Goal: Task Accomplishment & Management: Complete application form

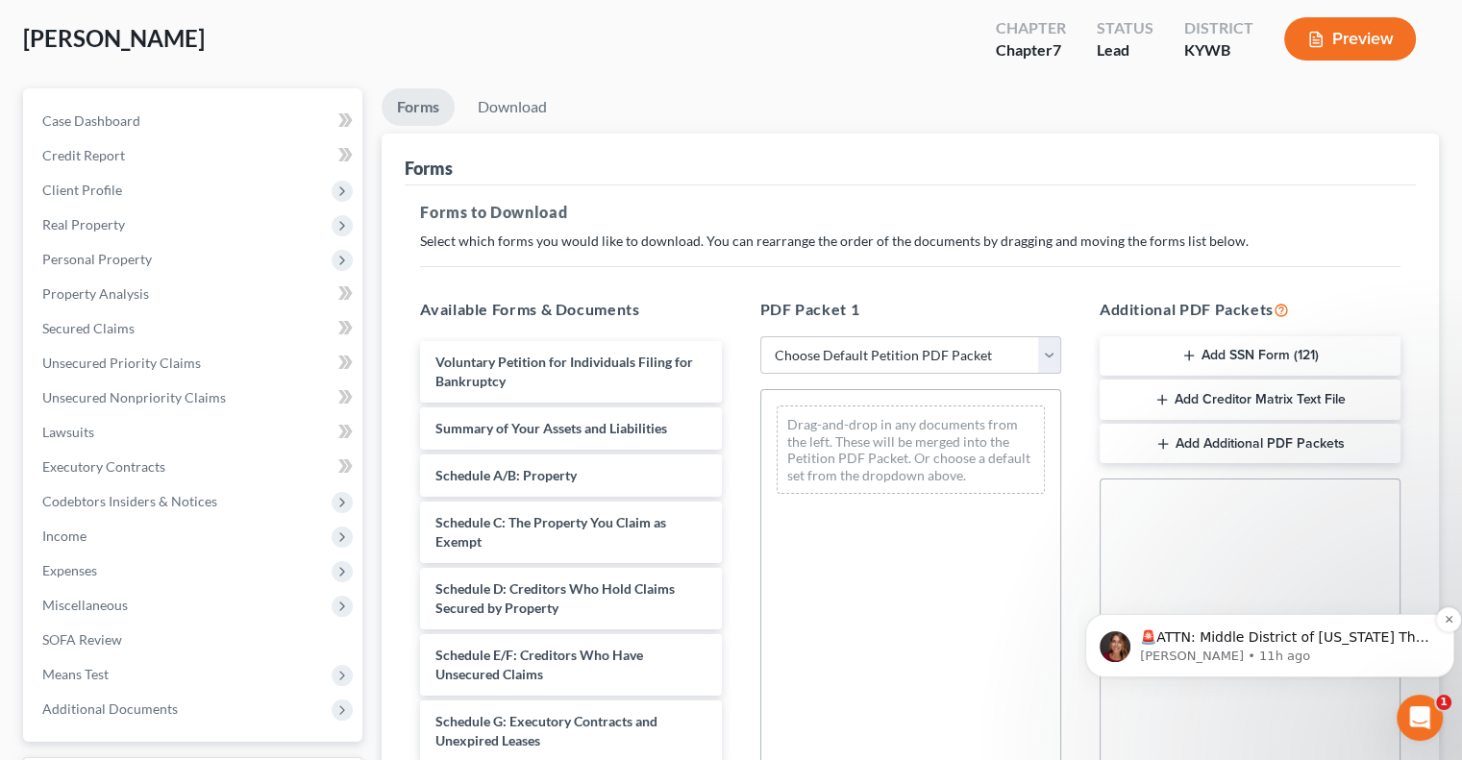
click at [1245, 644] on p "🚨ATTN: Middle District of [US_STATE] The court has added a new Credit Counselin…" at bounding box center [1285, 638] width 290 height 19
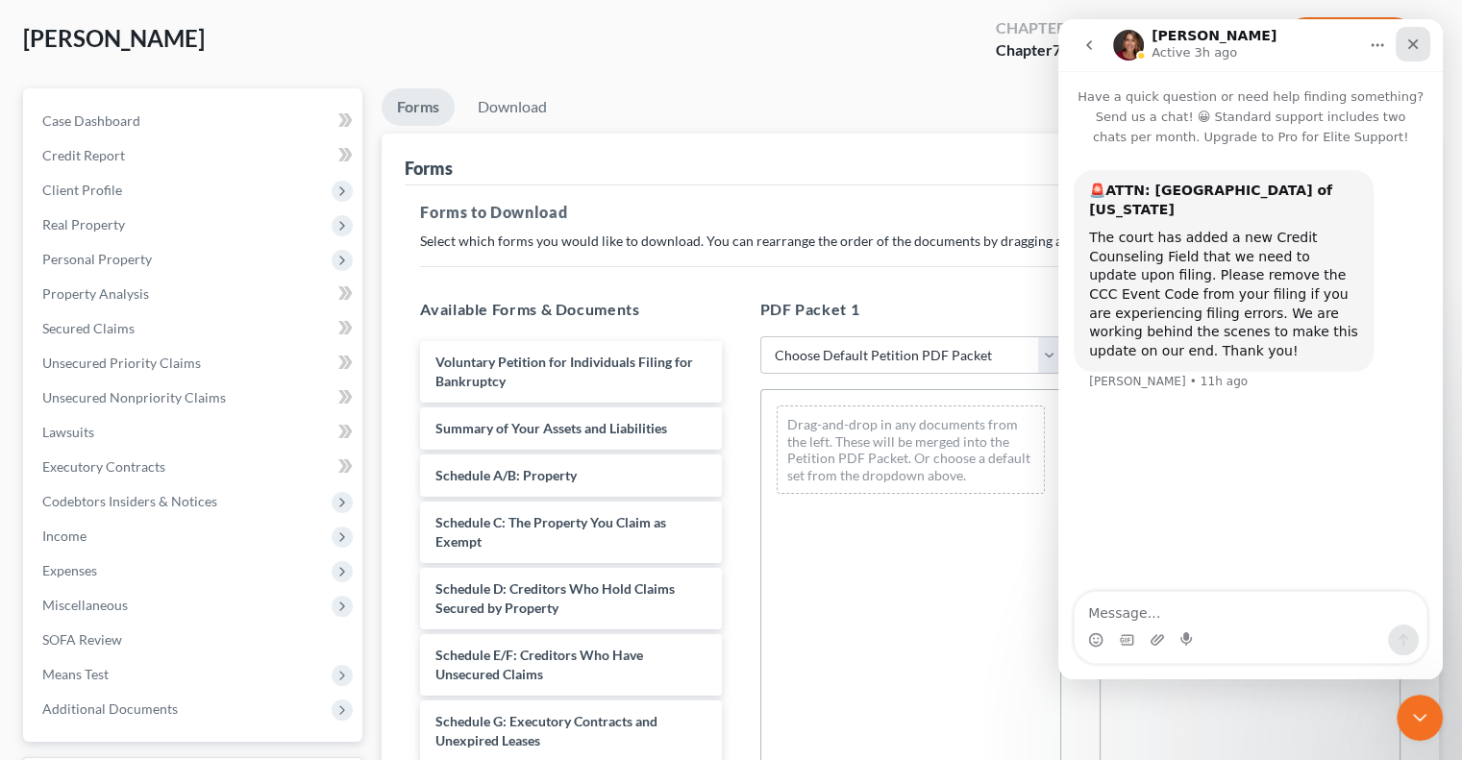
click at [1416, 42] on icon "Close" at bounding box center [1413, 44] width 15 height 15
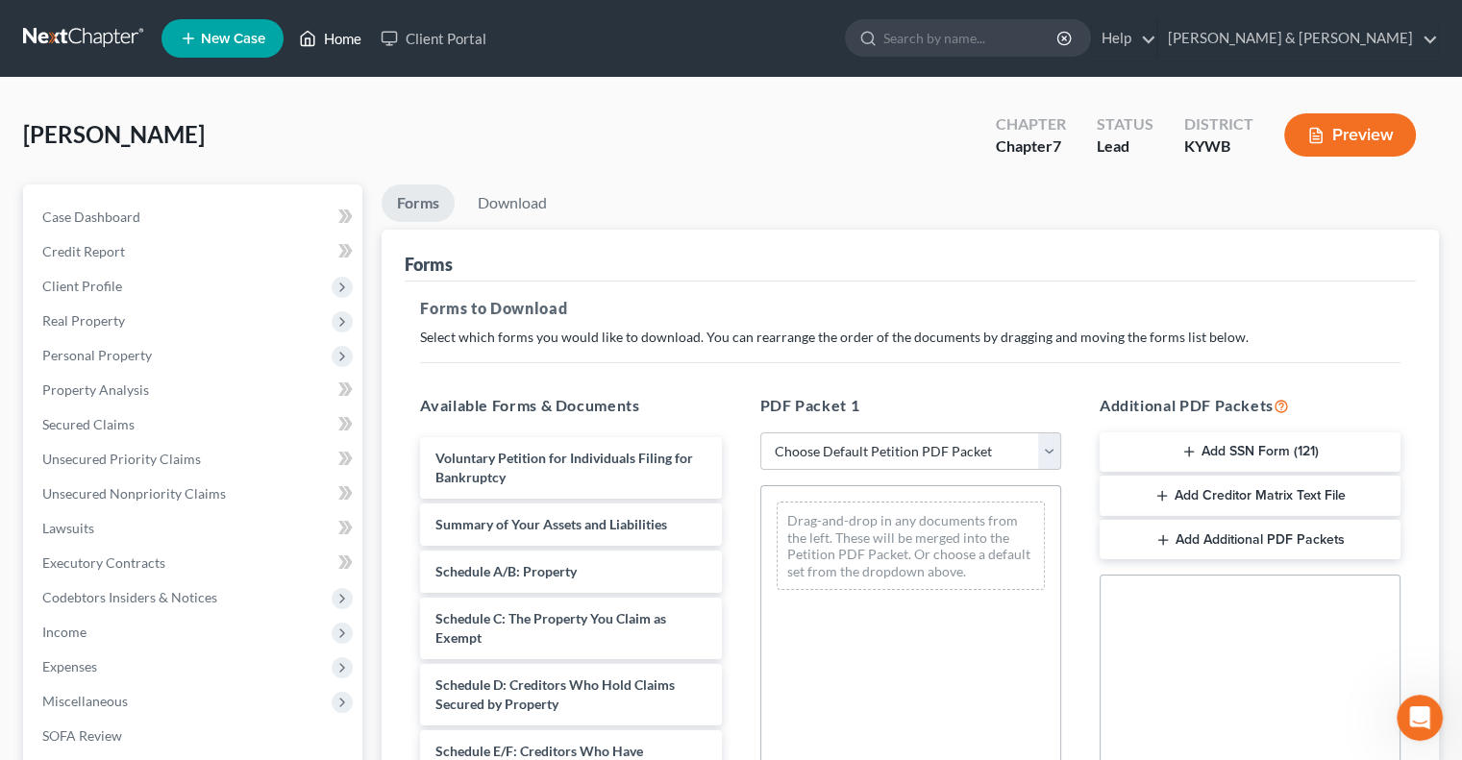
click at [354, 44] on link "Home" at bounding box center [330, 38] width 82 height 35
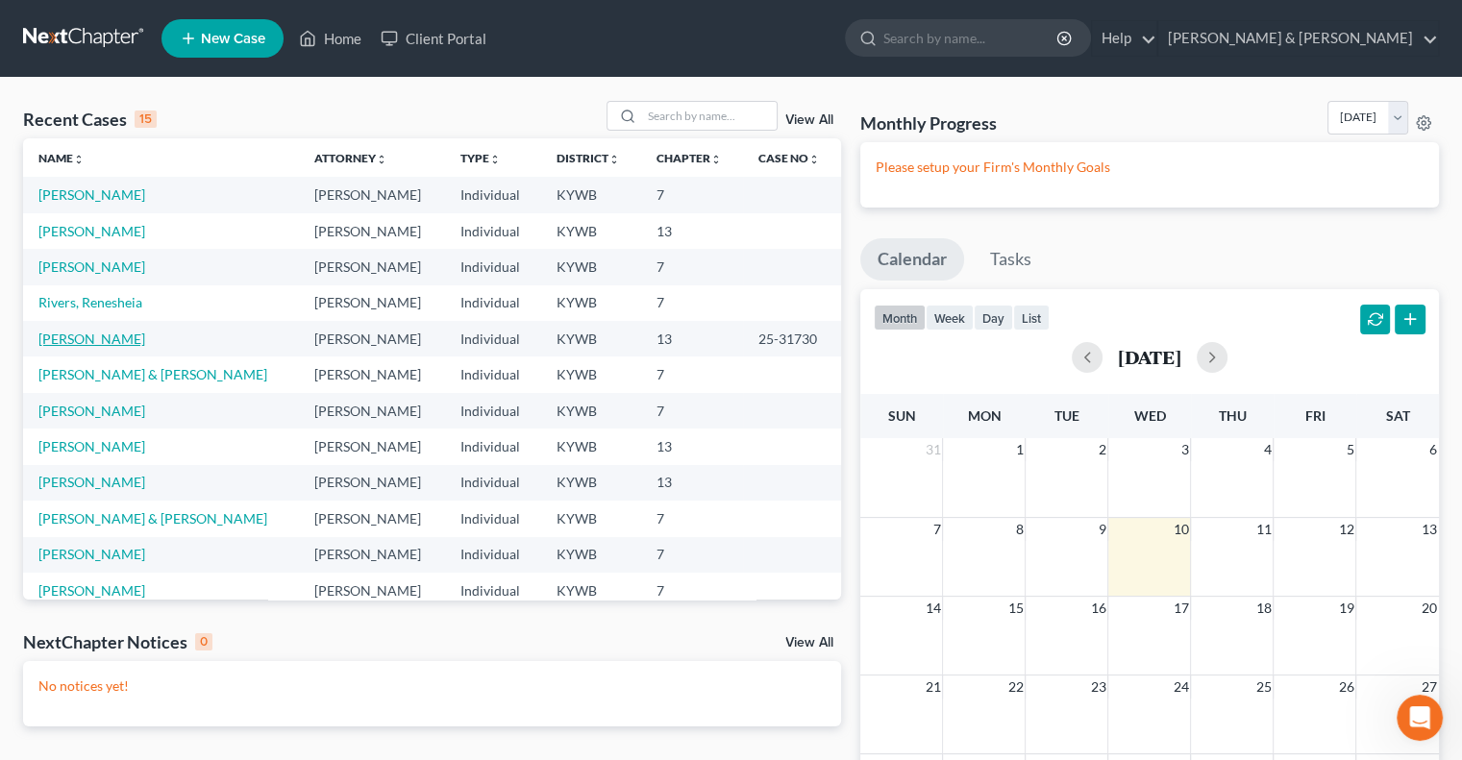
click at [93, 340] on link "[PERSON_NAME]" at bounding box center [91, 339] width 107 height 16
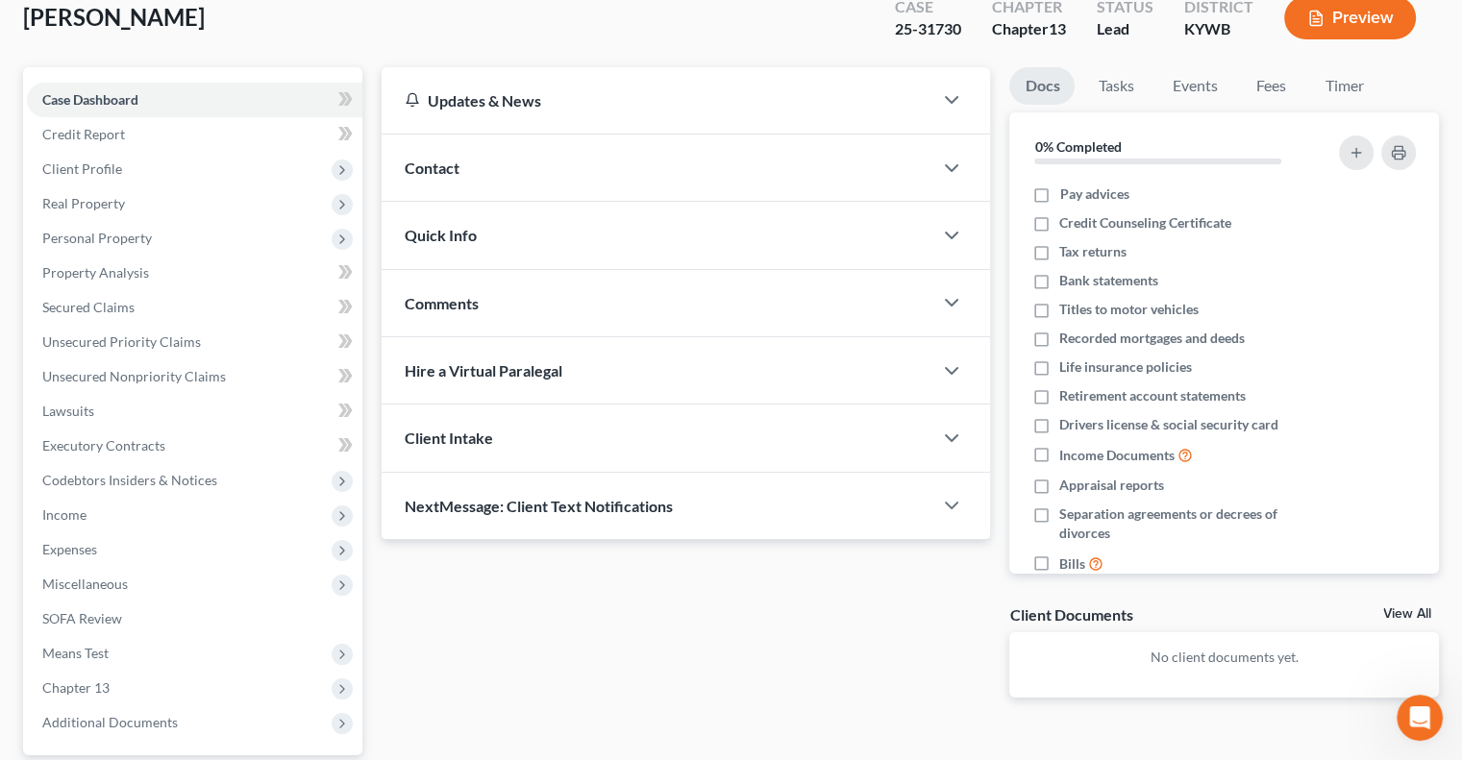
scroll to position [294, 0]
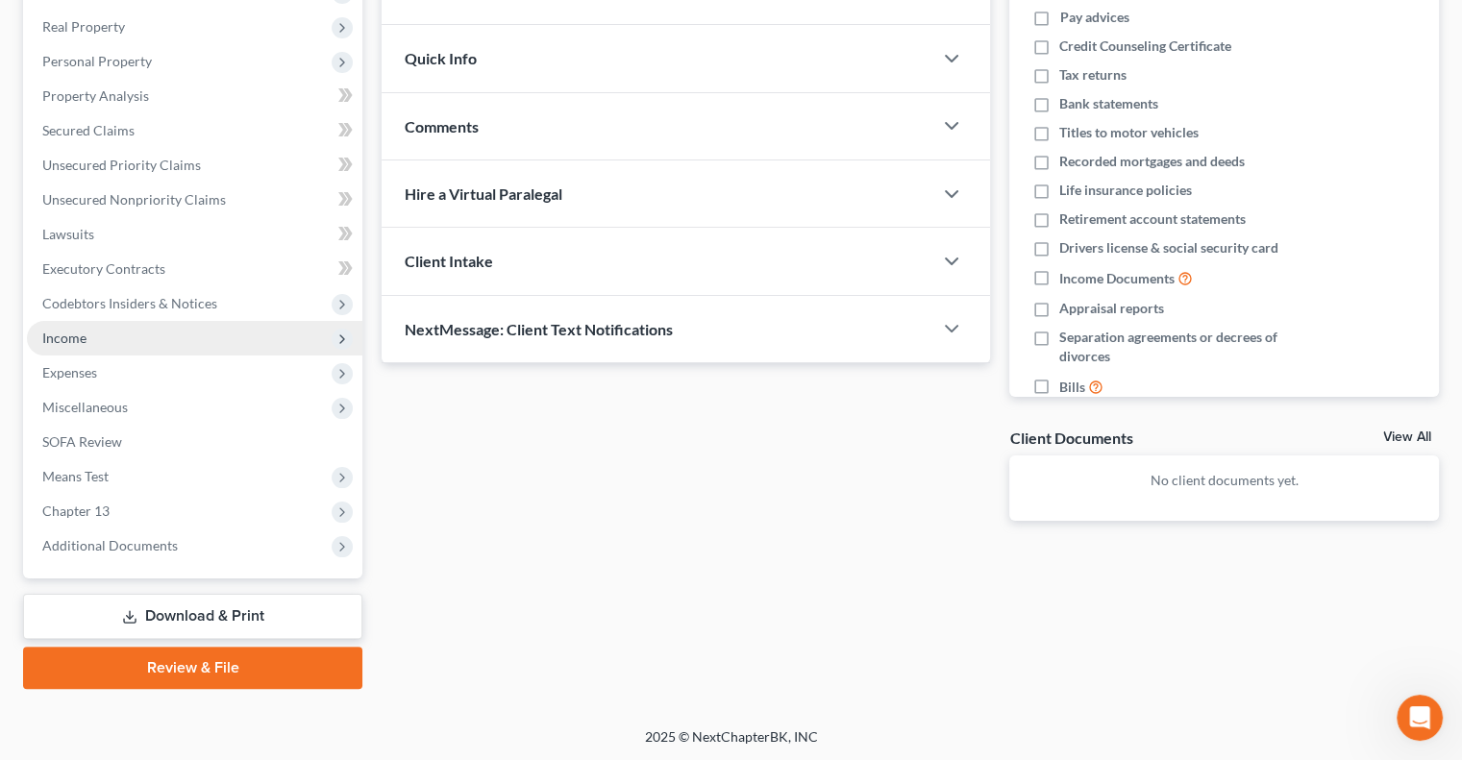
click at [81, 340] on span "Income" at bounding box center [64, 338] width 44 height 16
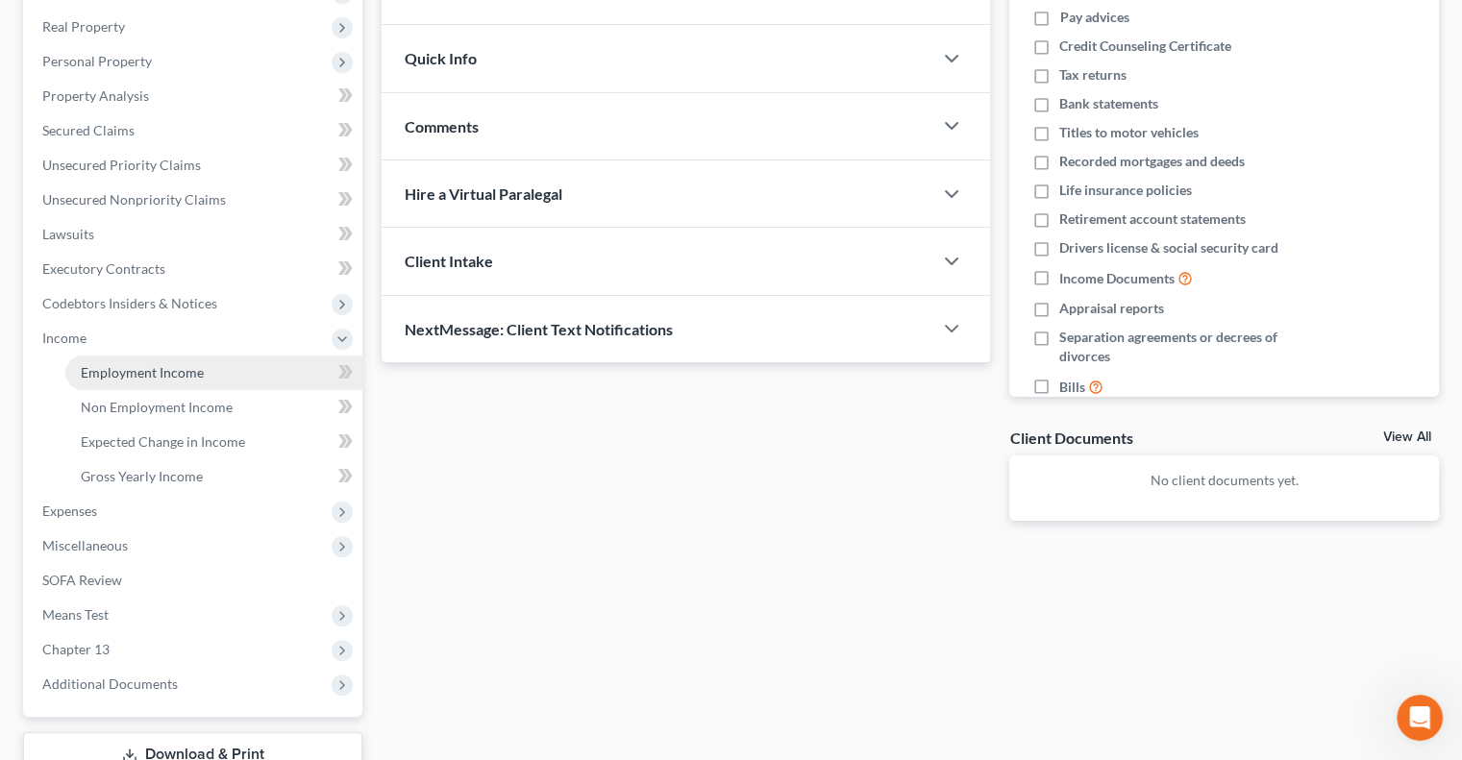
click at [126, 370] on span "Employment Income" at bounding box center [142, 372] width 123 height 16
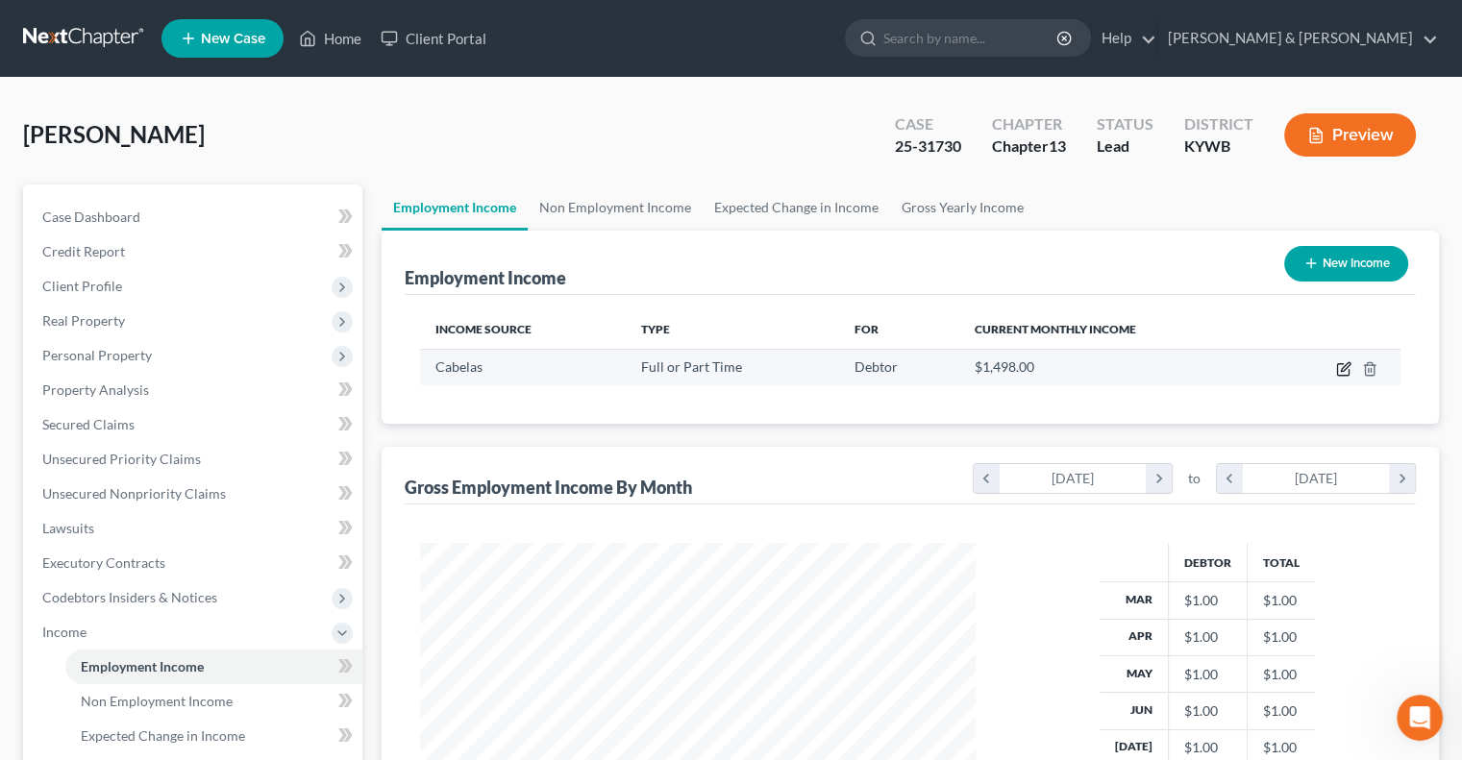
click at [1347, 369] on icon "button" at bounding box center [1343, 368] width 15 height 15
select select "0"
select select "18"
select select "0"
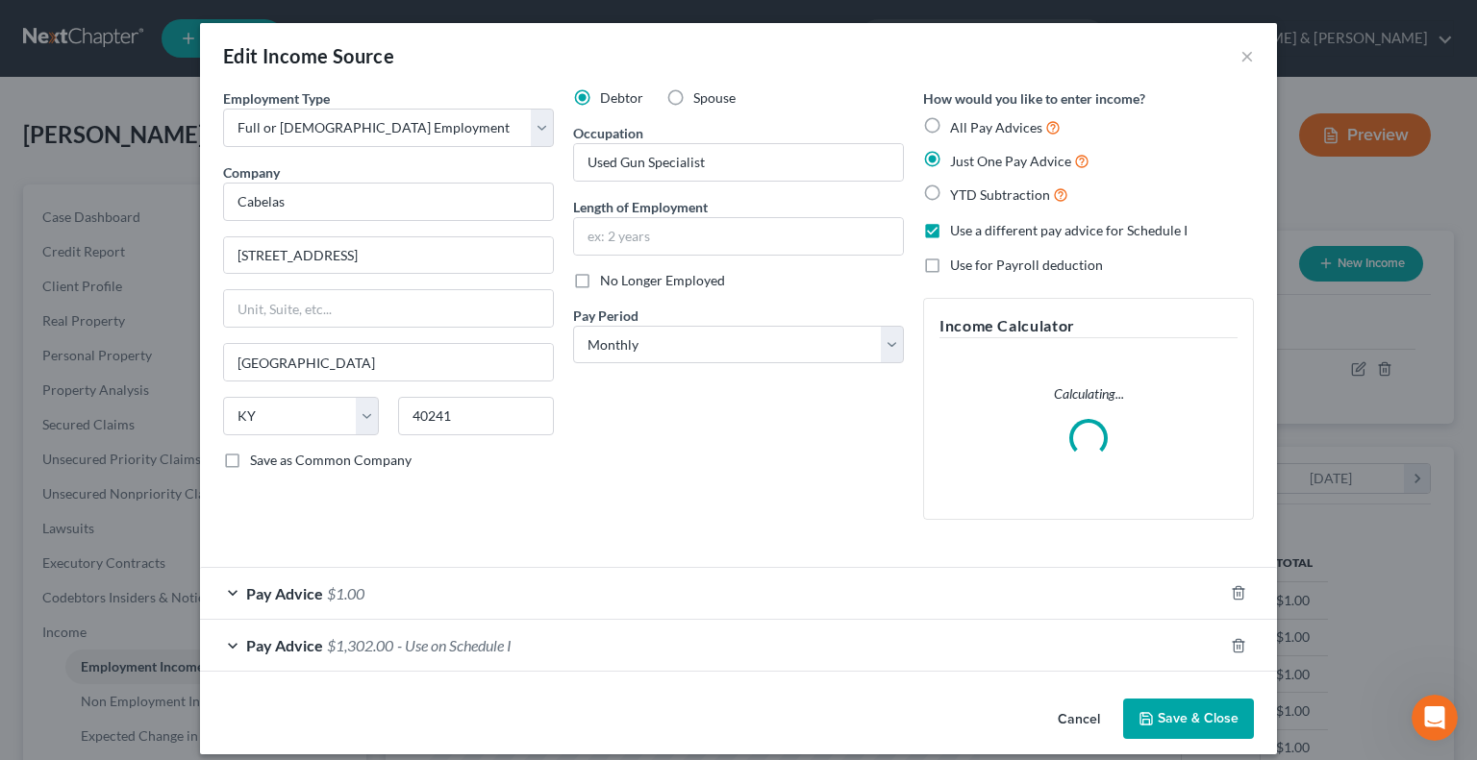
scroll to position [342, 600]
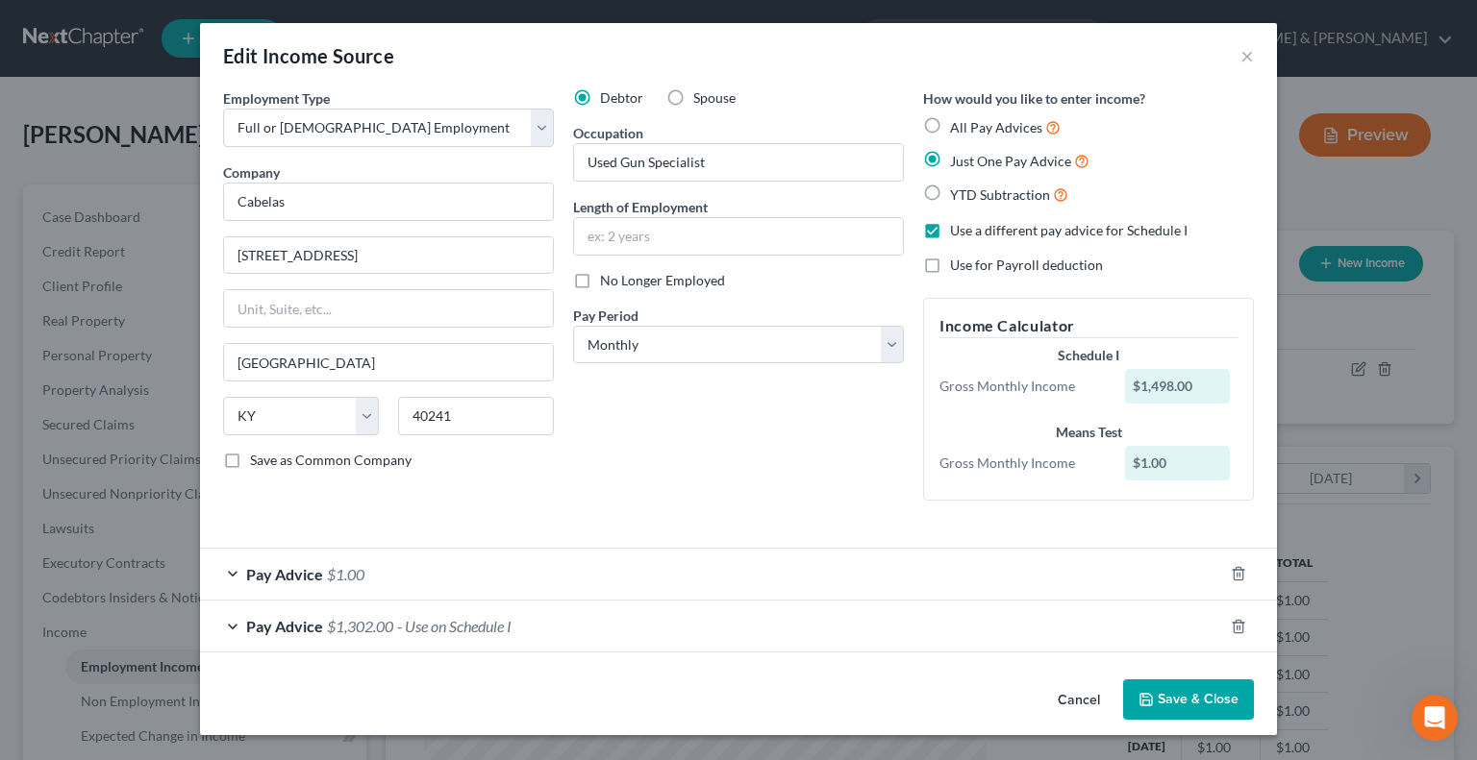
click at [275, 567] on span "Pay Advice" at bounding box center [284, 574] width 77 height 18
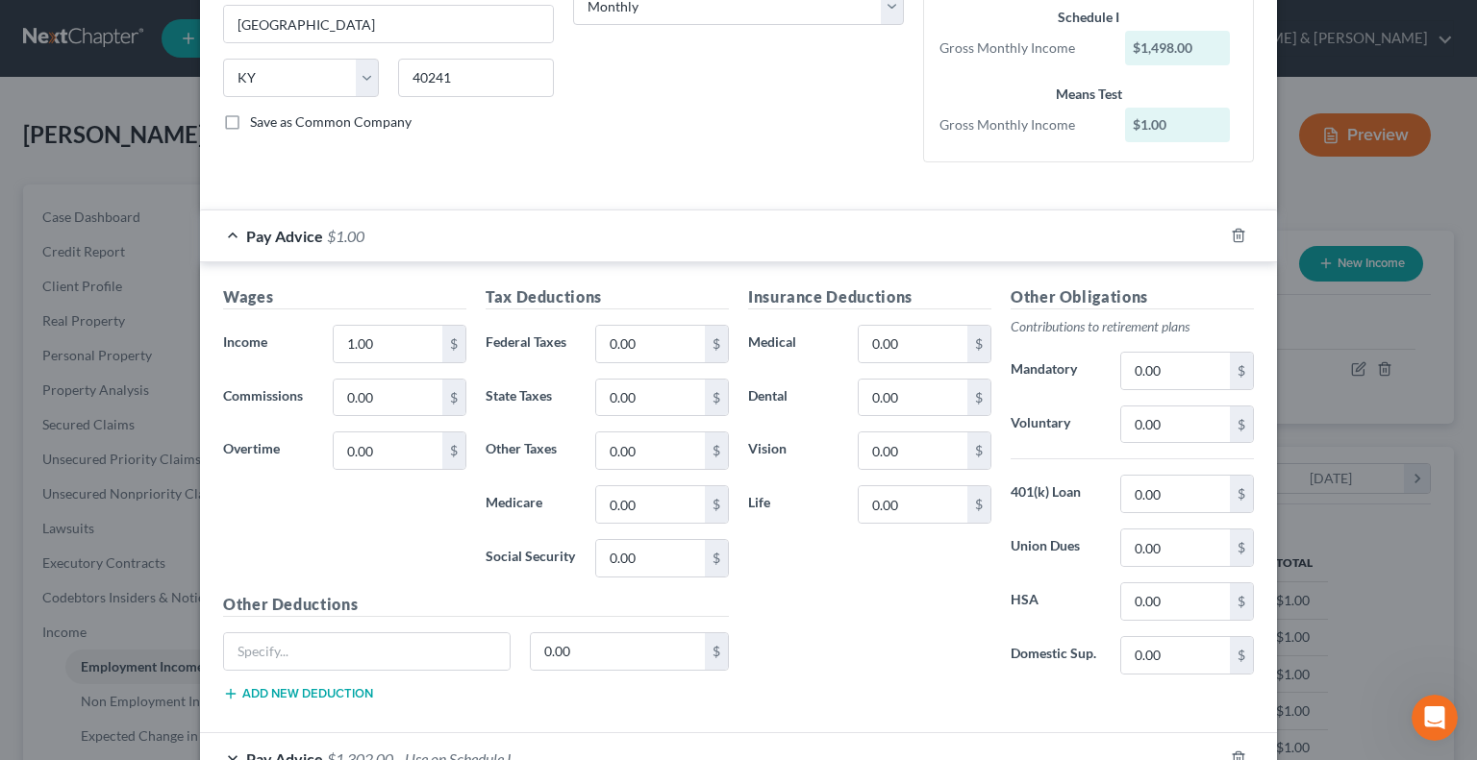
scroll to position [385, 0]
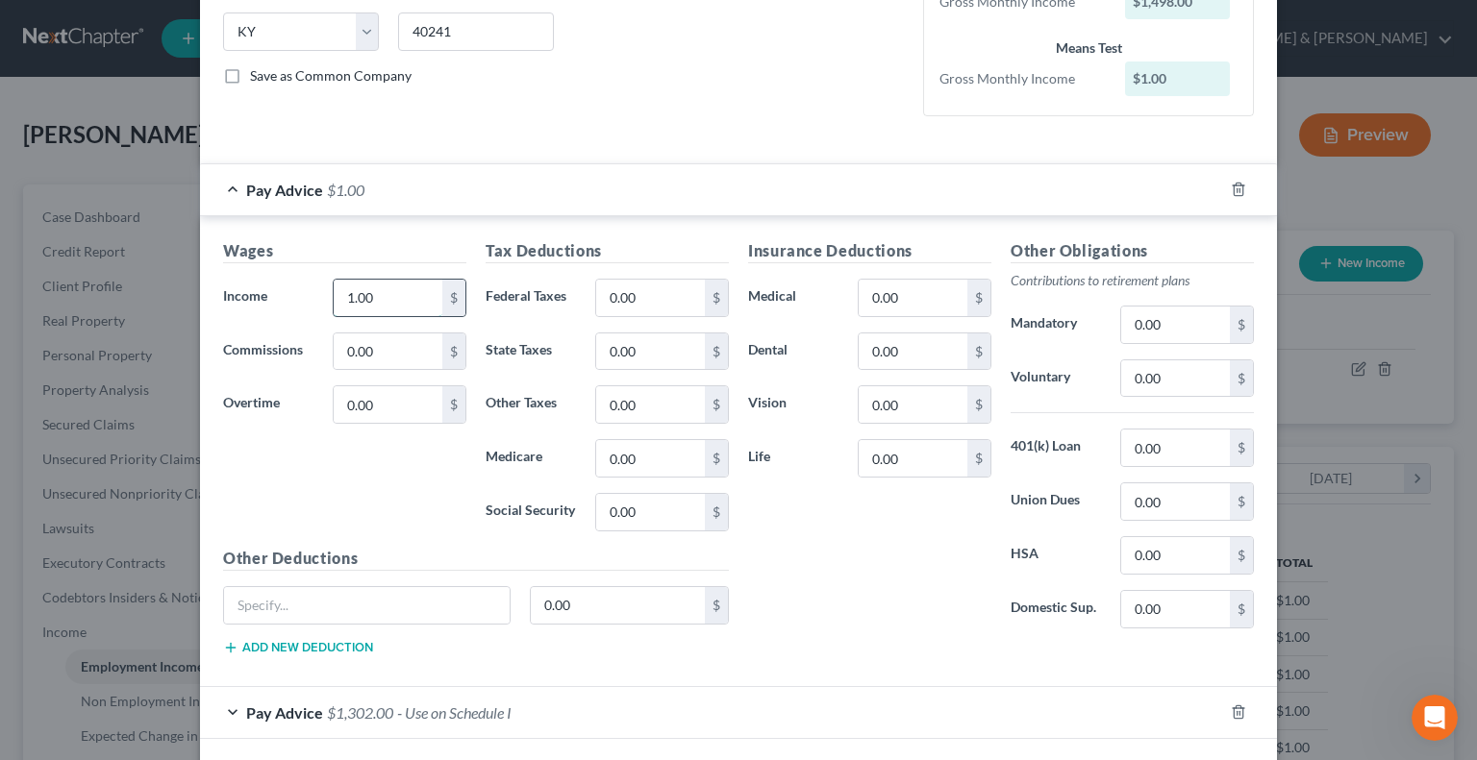
click at [388, 294] on input "1.00" at bounding box center [388, 298] width 109 height 37
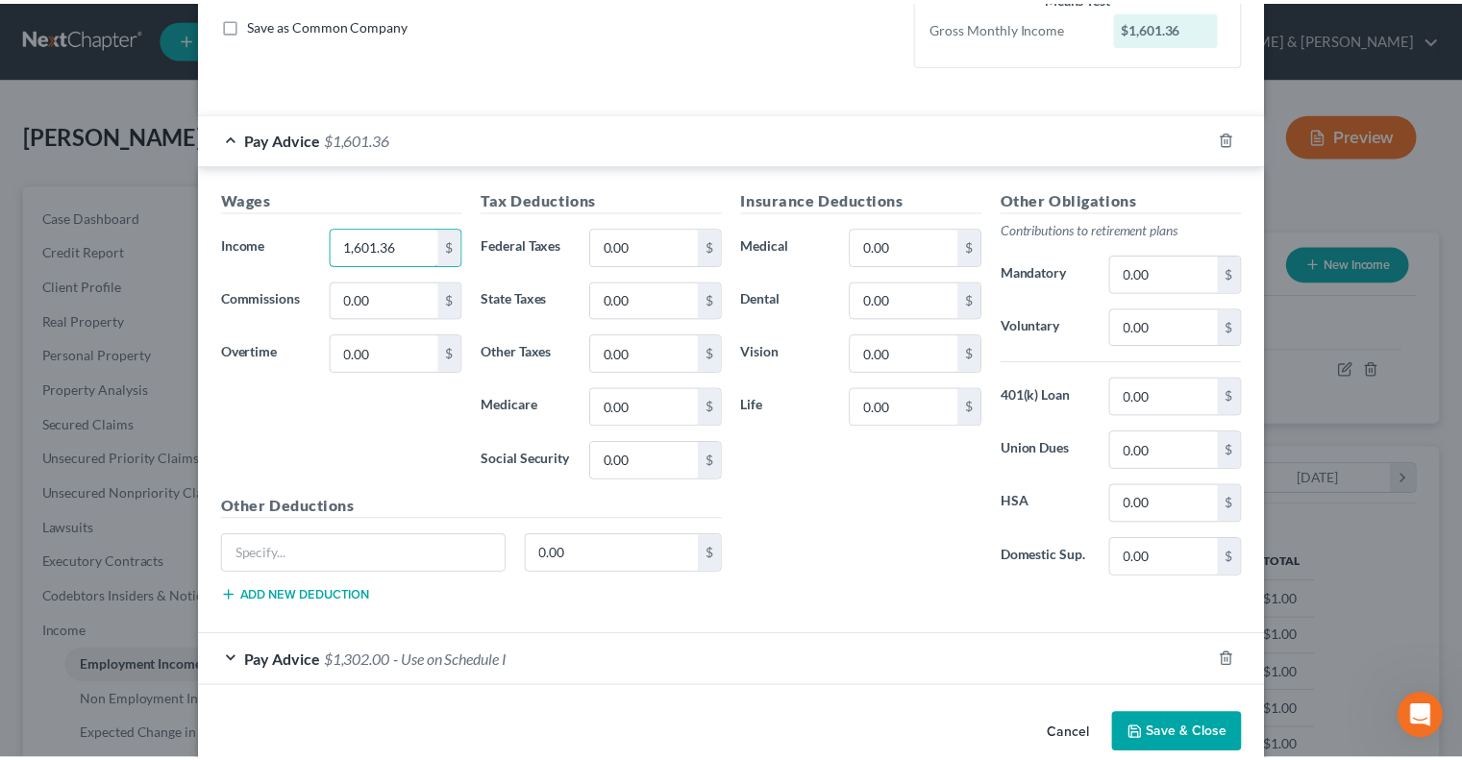
scroll to position [464, 0]
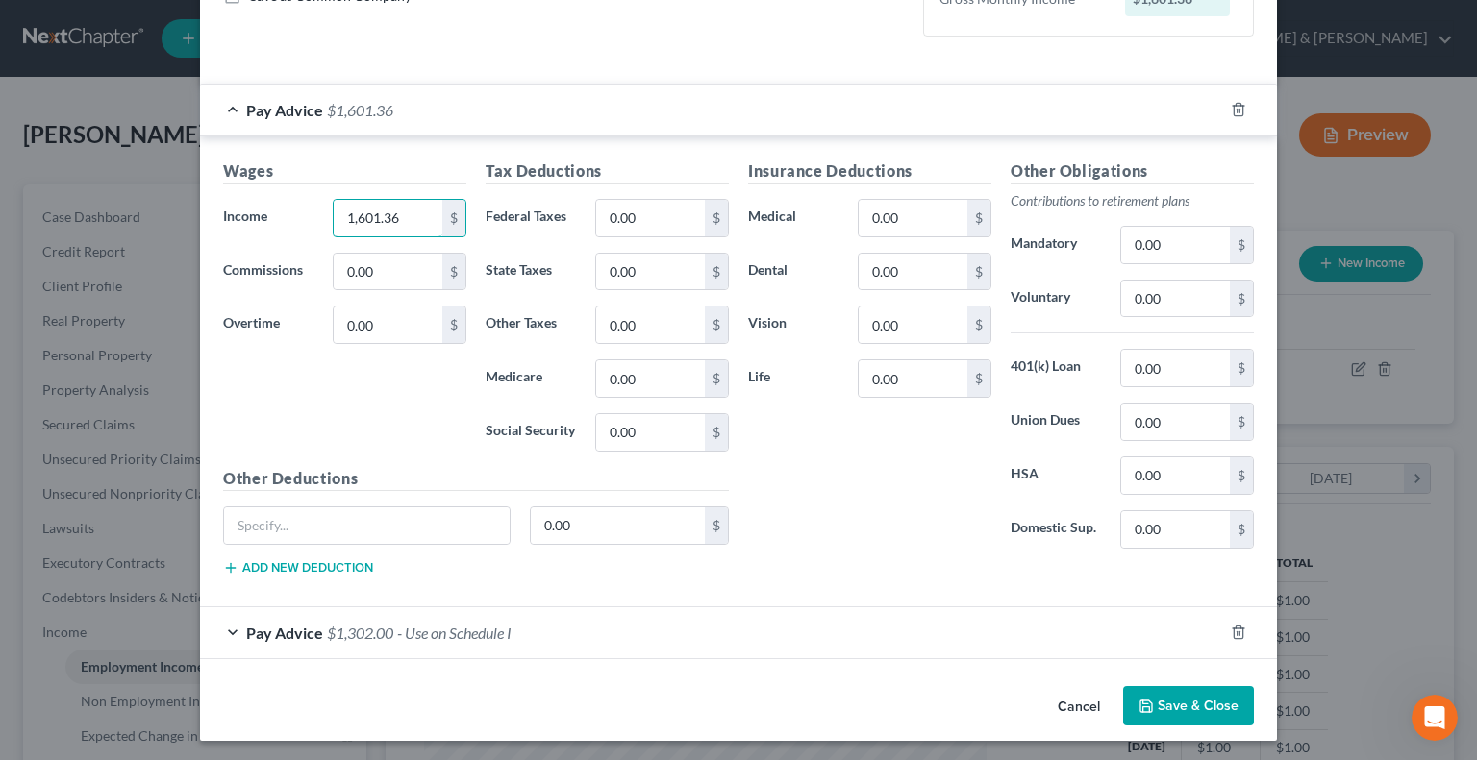
type input "1,601.36"
click at [1218, 703] on button "Save & Close" at bounding box center [1188, 706] width 131 height 40
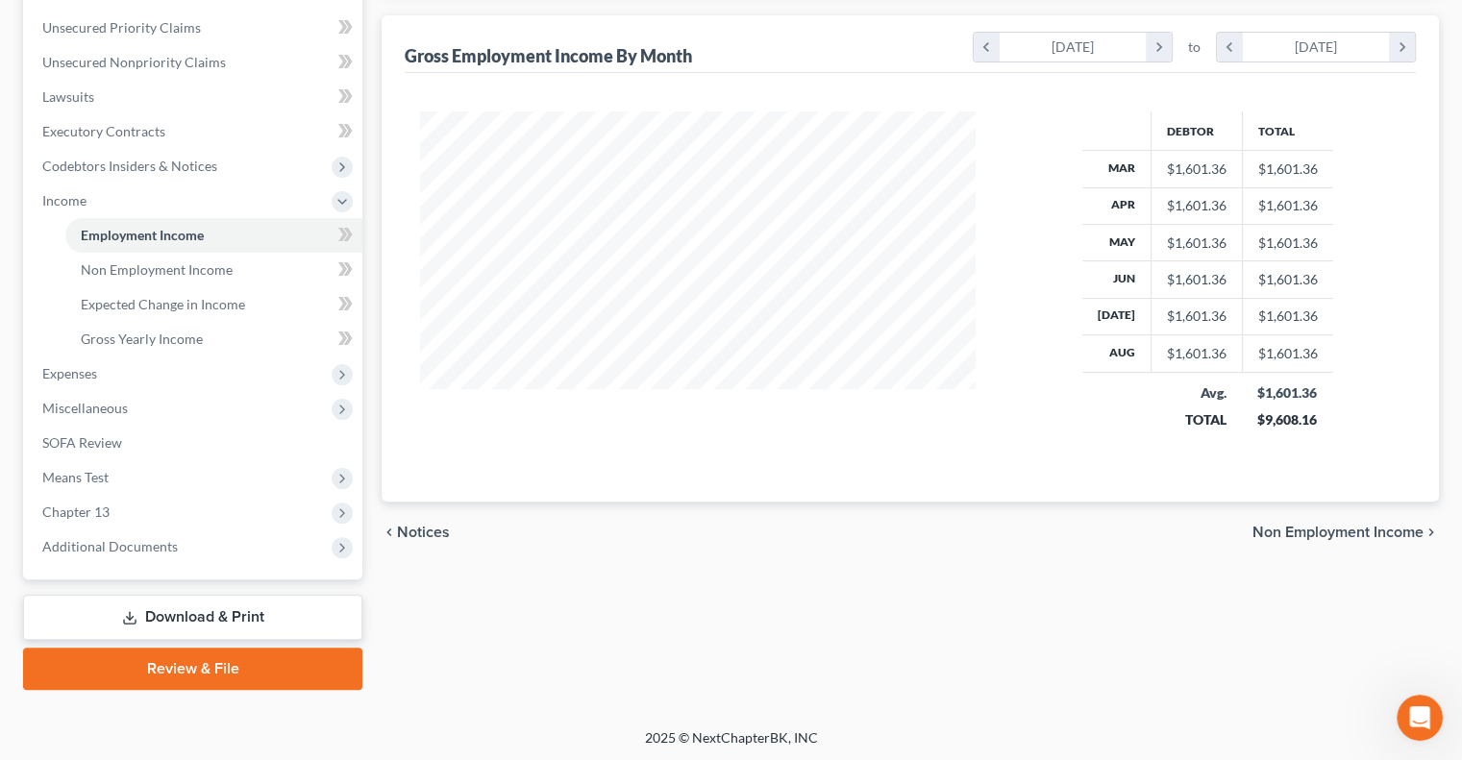
scroll to position [433, 0]
click at [189, 614] on link "Download & Print" at bounding box center [192, 616] width 339 height 45
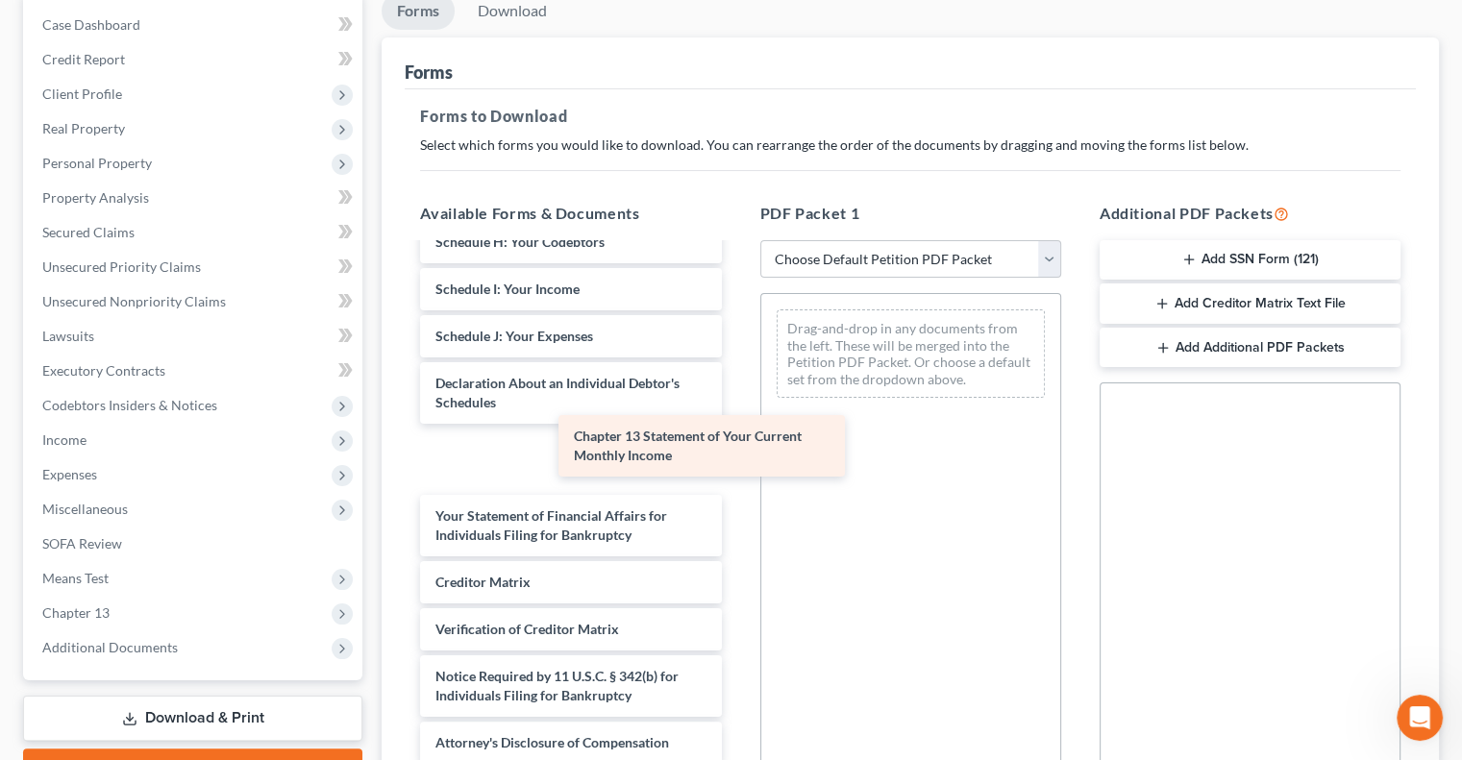
scroll to position [383, 0]
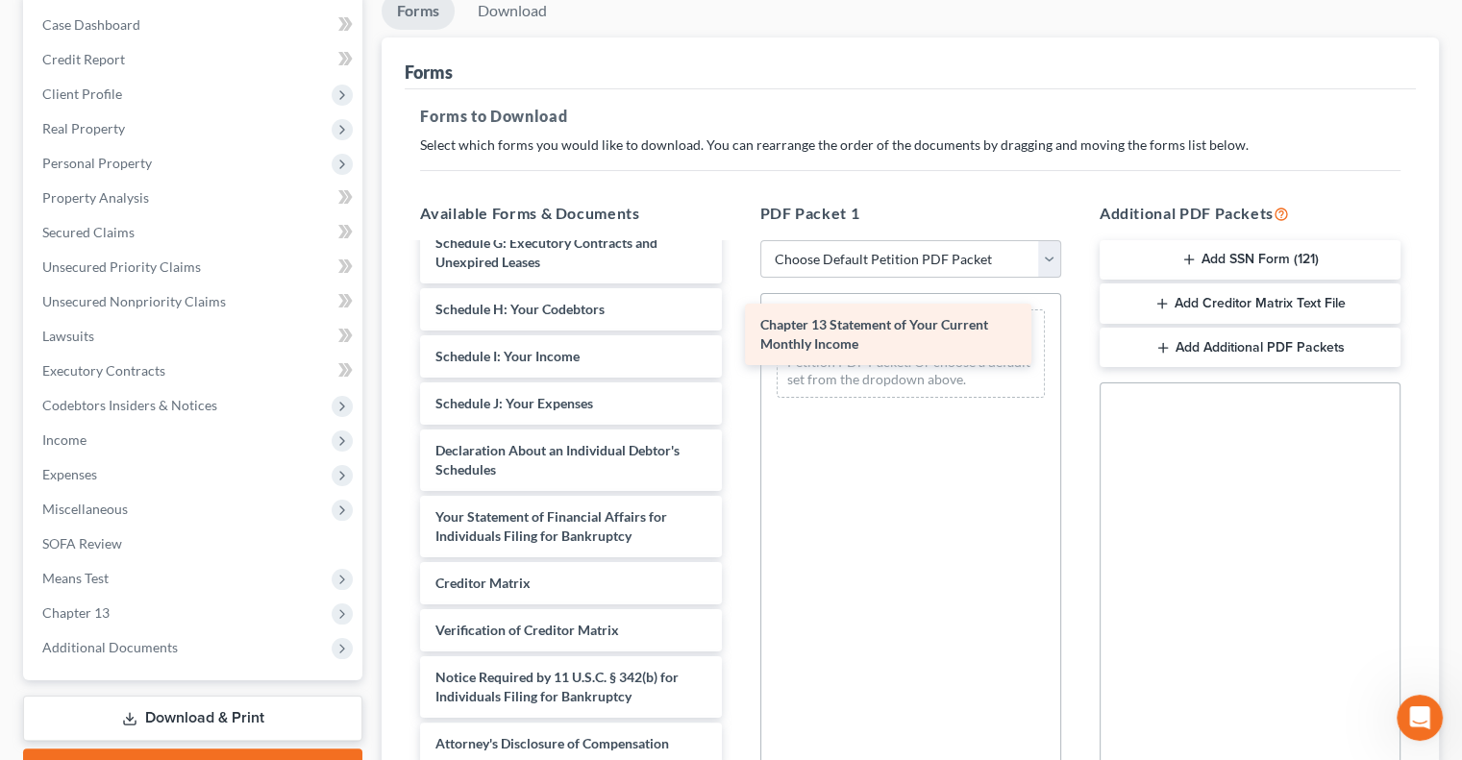
drag, startPoint x: 594, startPoint y: 516, endPoint x: 919, endPoint y: 327, distance: 376.1
click at [736, 327] on div "Chapter 13 Statement of Your Current Monthly Income Voluntary Petition for Indi…" at bounding box center [571, 314] width 332 height 903
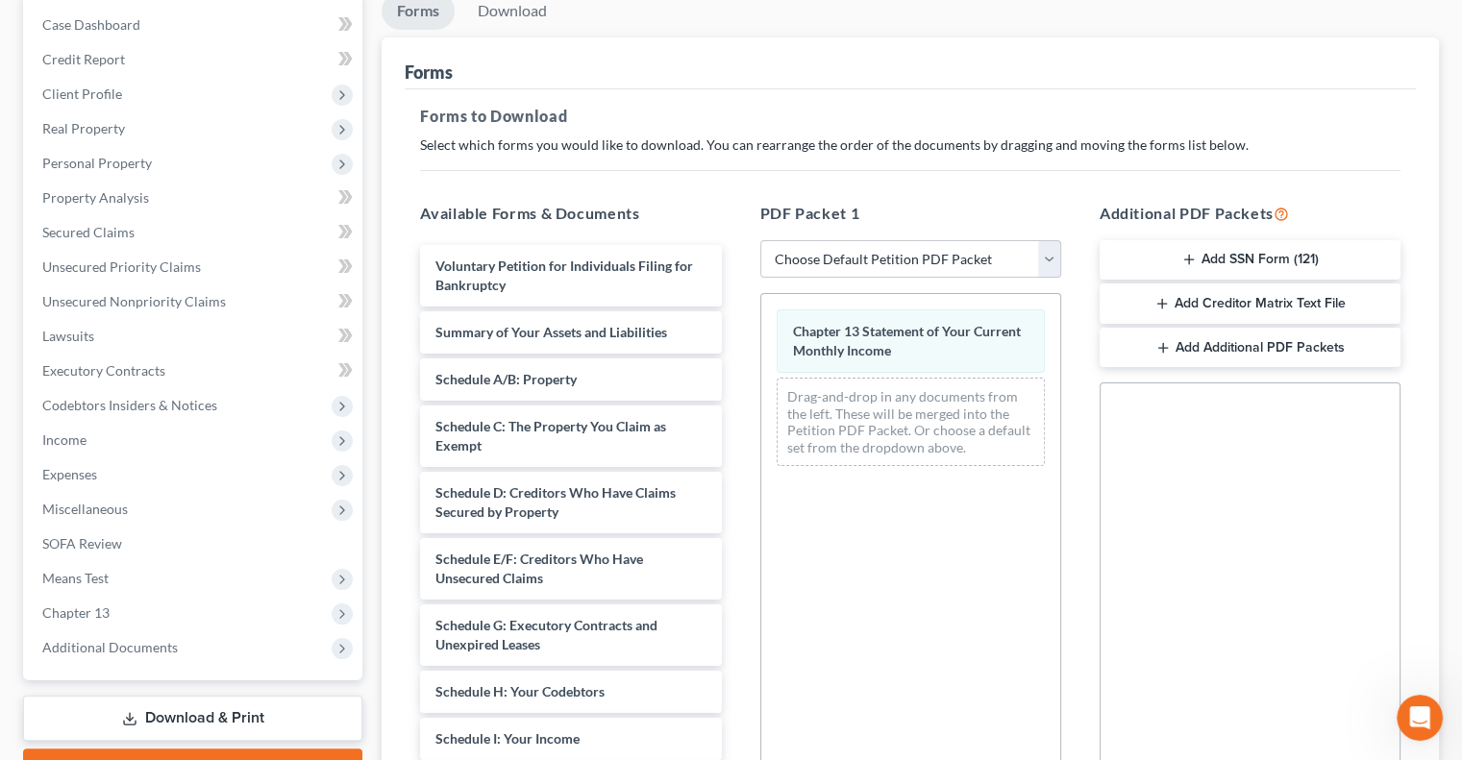
scroll to position [0, 0]
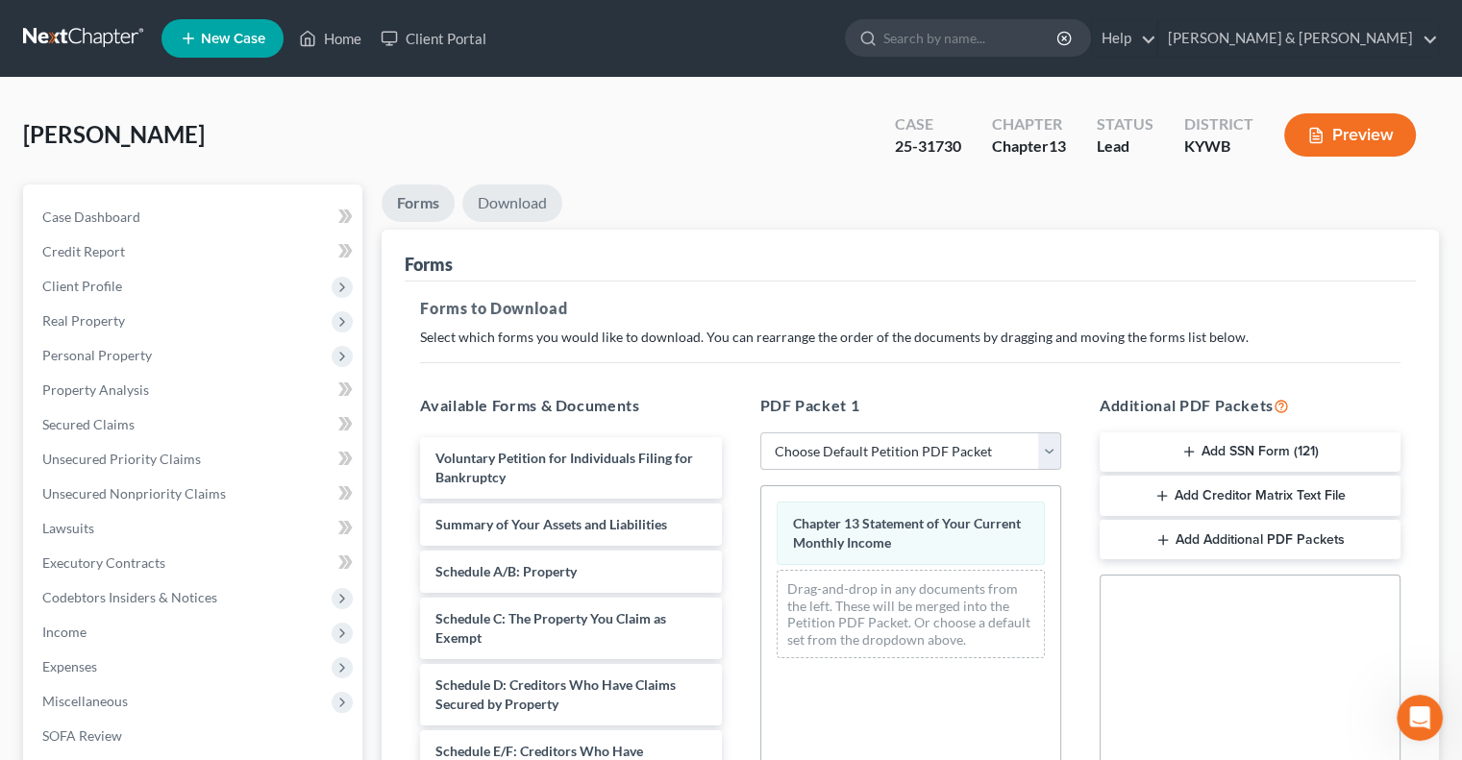
drag, startPoint x: 504, startPoint y: 198, endPoint x: 515, endPoint y: 216, distance: 21.6
click at [504, 199] on link "Download" at bounding box center [512, 203] width 100 height 37
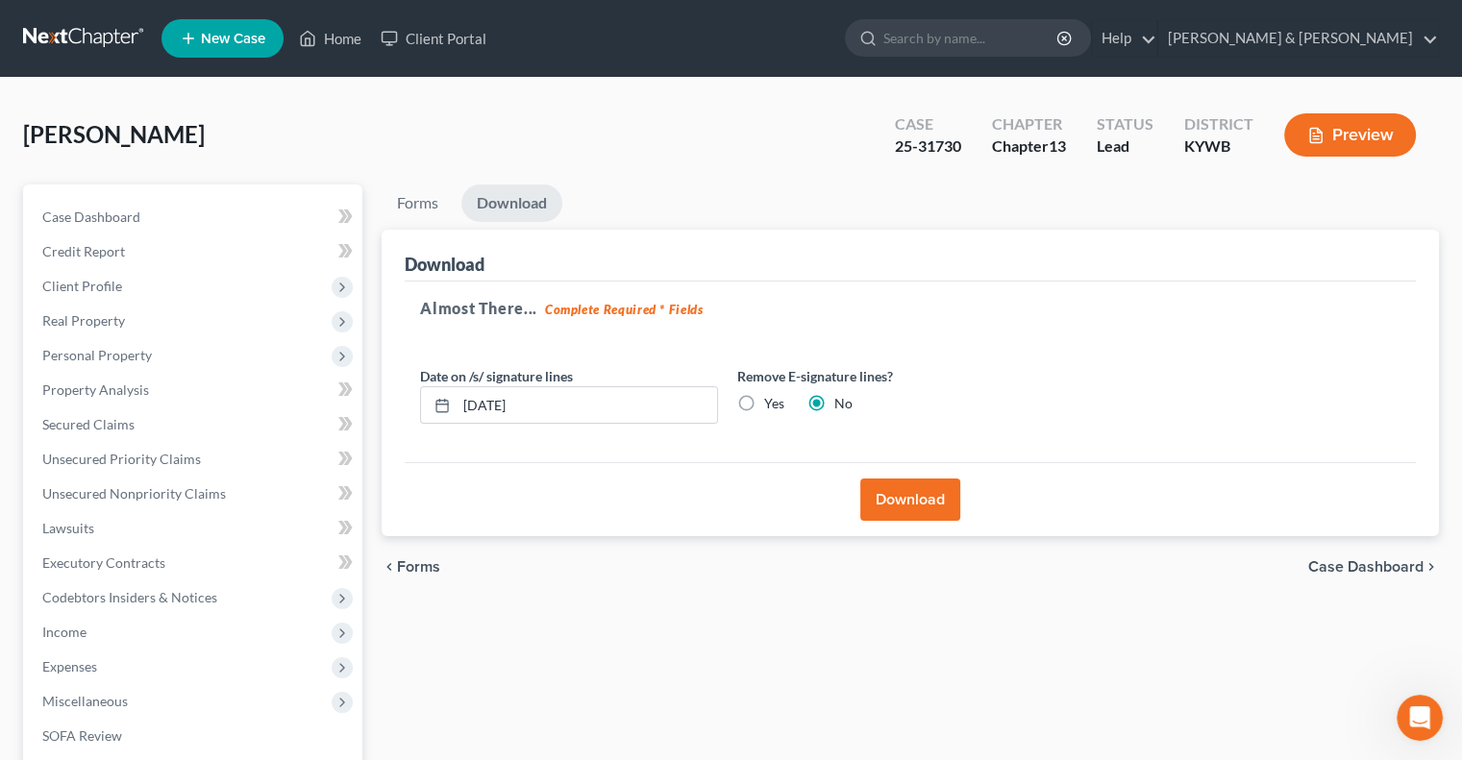
click at [764, 403] on label "Yes" at bounding box center [774, 403] width 20 height 19
click at [772, 403] on input "Yes" at bounding box center [778, 400] width 12 height 12
radio input "true"
radio input "false"
drag, startPoint x: 586, startPoint y: 405, endPoint x: 424, endPoint y: 401, distance: 162.5
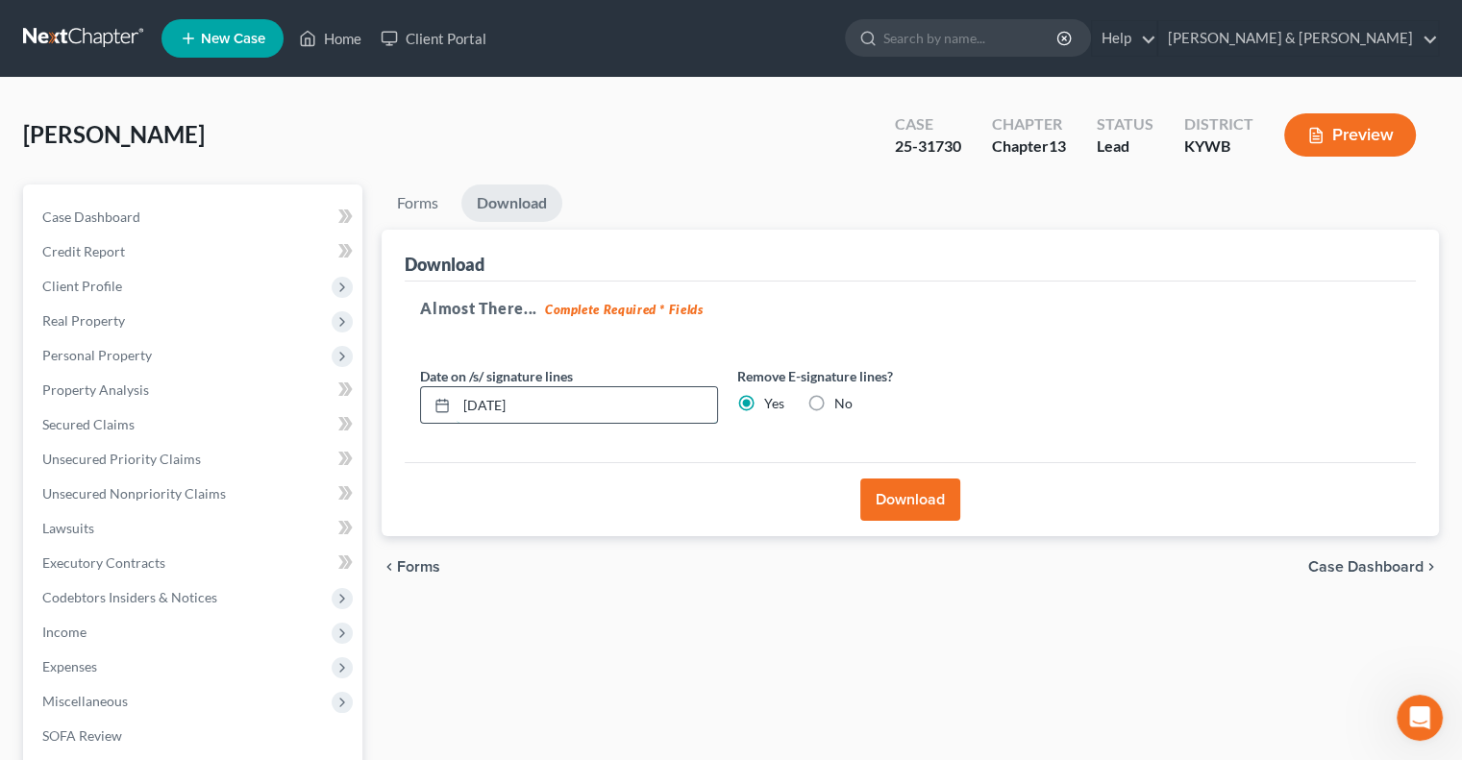
click at [424, 401] on div "[DATE]" at bounding box center [569, 405] width 298 height 38
click at [875, 487] on button "Download" at bounding box center [910, 500] width 100 height 42
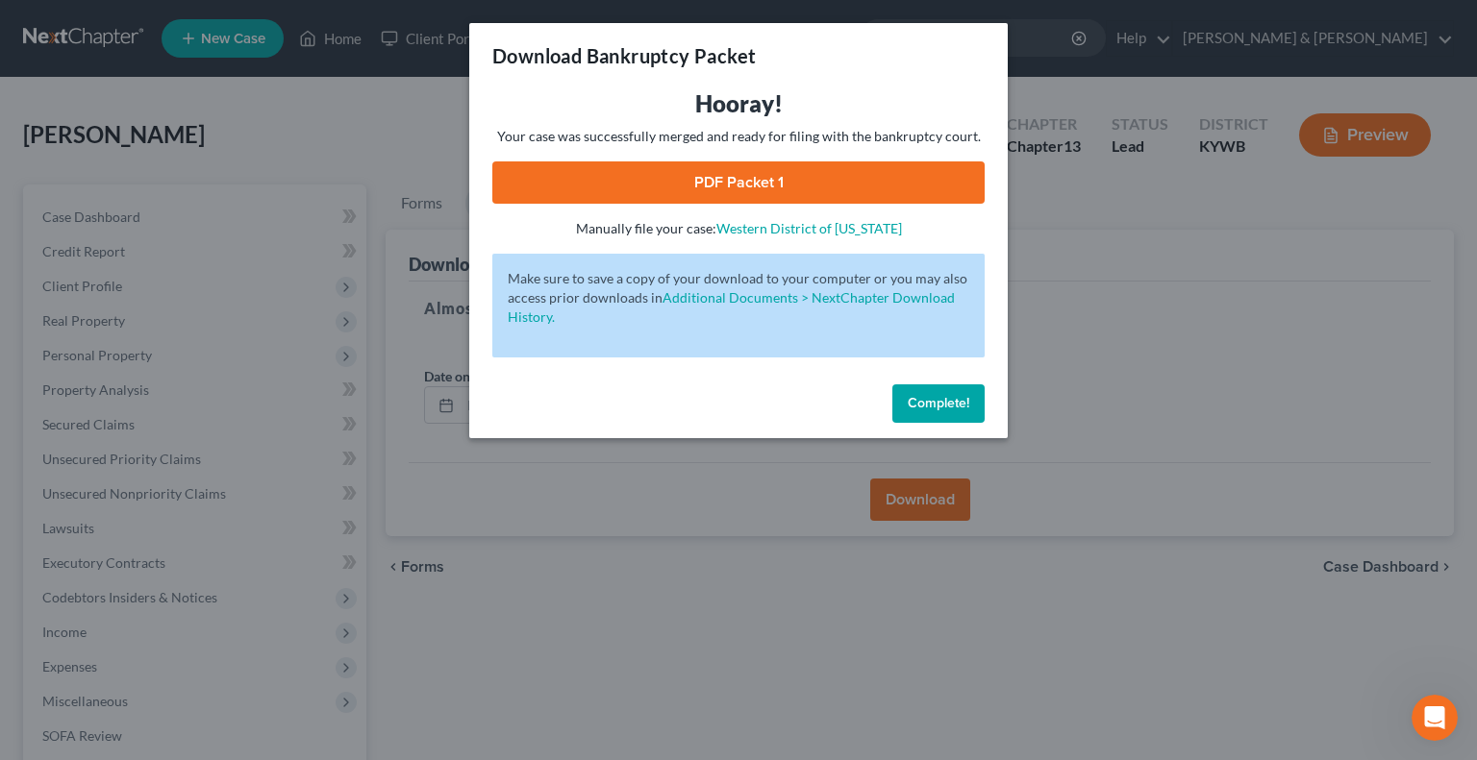
click at [751, 188] on link "PDF Packet 1" at bounding box center [738, 183] width 492 height 42
click at [980, 404] on button "Complete!" at bounding box center [938, 404] width 92 height 38
